Goal: Check status: Check status

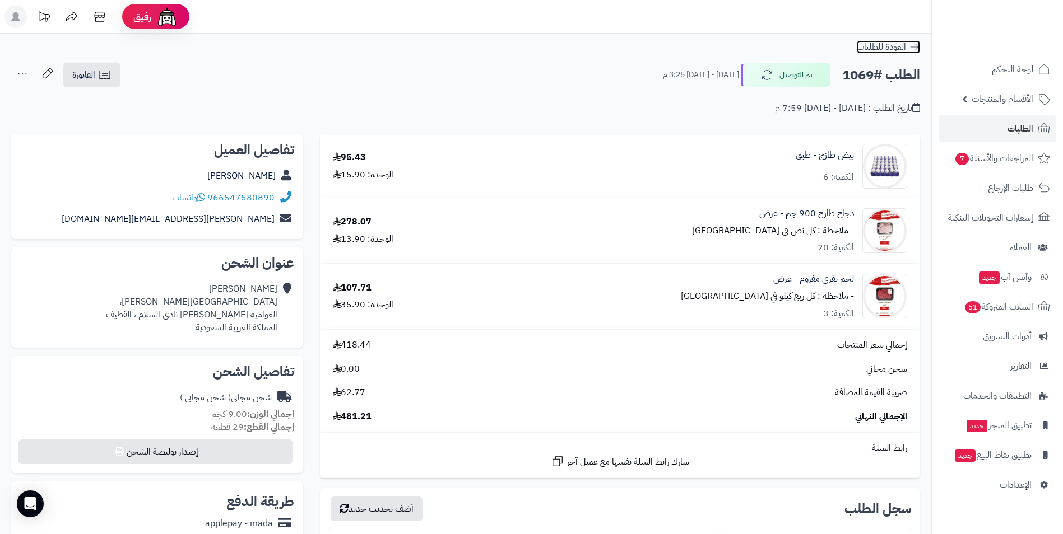
click at [910, 49] on icon at bounding box center [914, 46] width 11 height 11
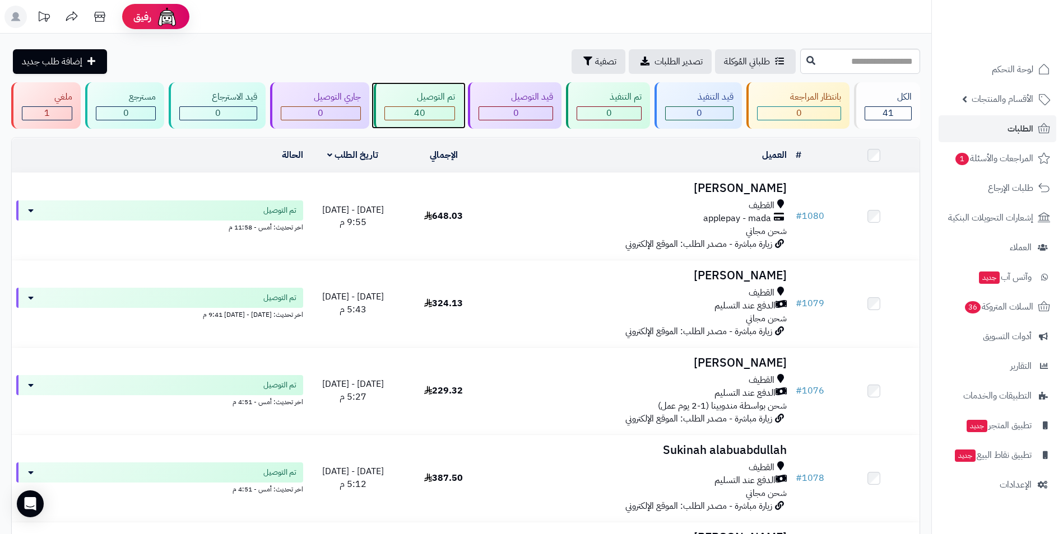
click at [431, 110] on div "40" at bounding box center [419, 113] width 69 height 13
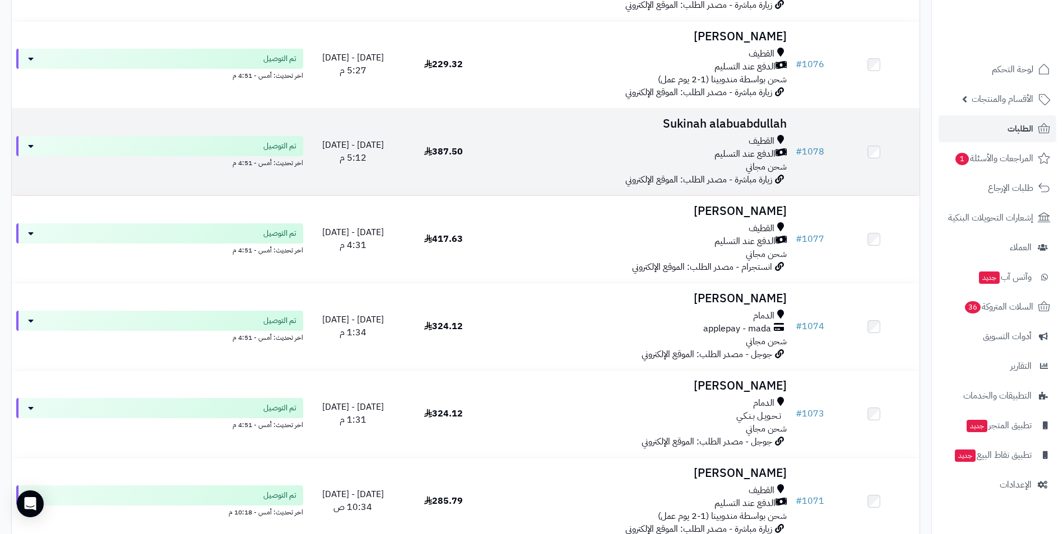
scroll to position [336, 0]
